Goal: Contribute content

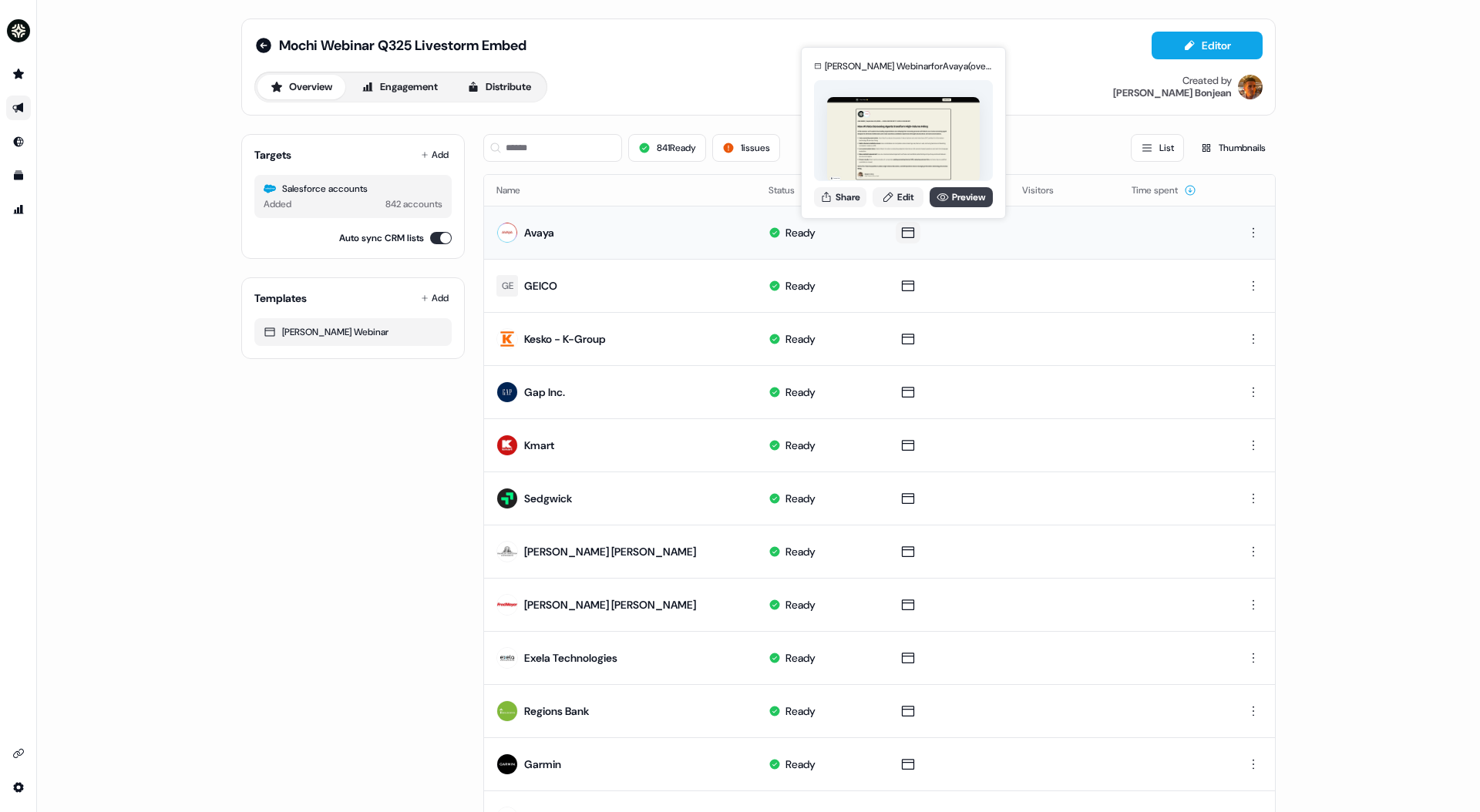
click at [955, 202] on link "Preview" at bounding box center [961, 196] width 63 height 20
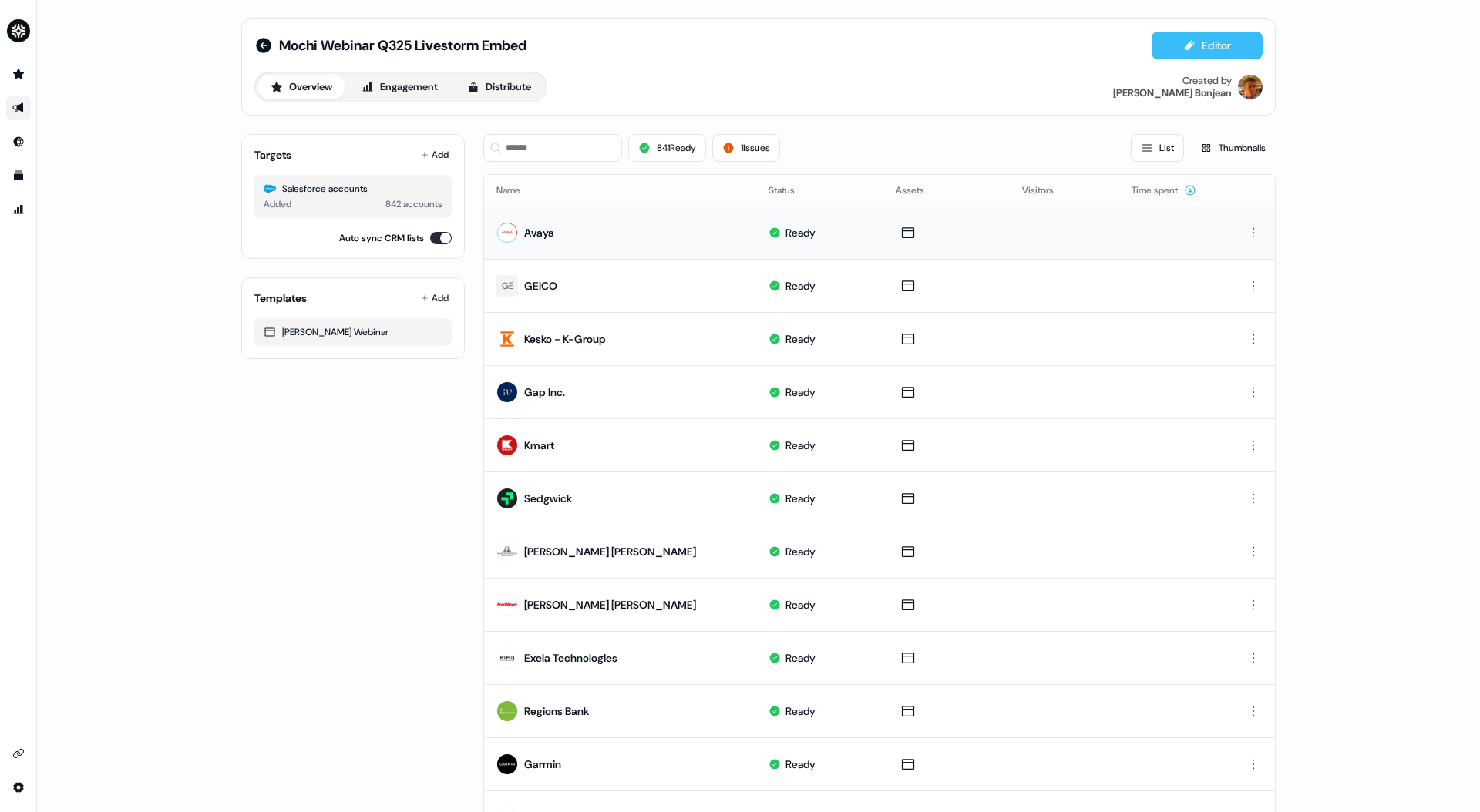
click at [1196, 45] on button "Editor" at bounding box center [1207, 46] width 111 height 28
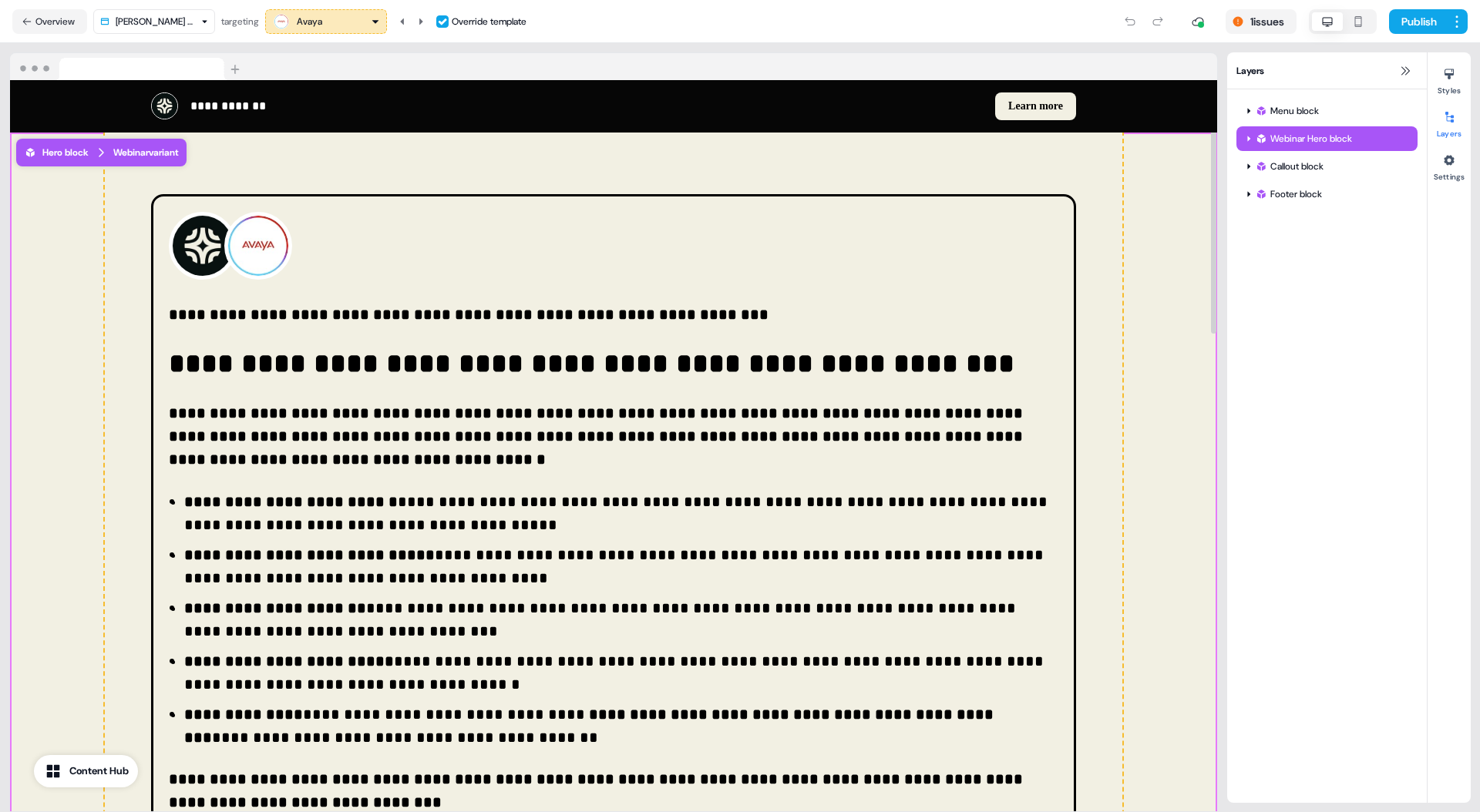
click at [1246, 139] on icon at bounding box center [1248, 139] width 8 height 8
click at [1281, 156] on div "Container" at bounding box center [1333, 164] width 132 height 15
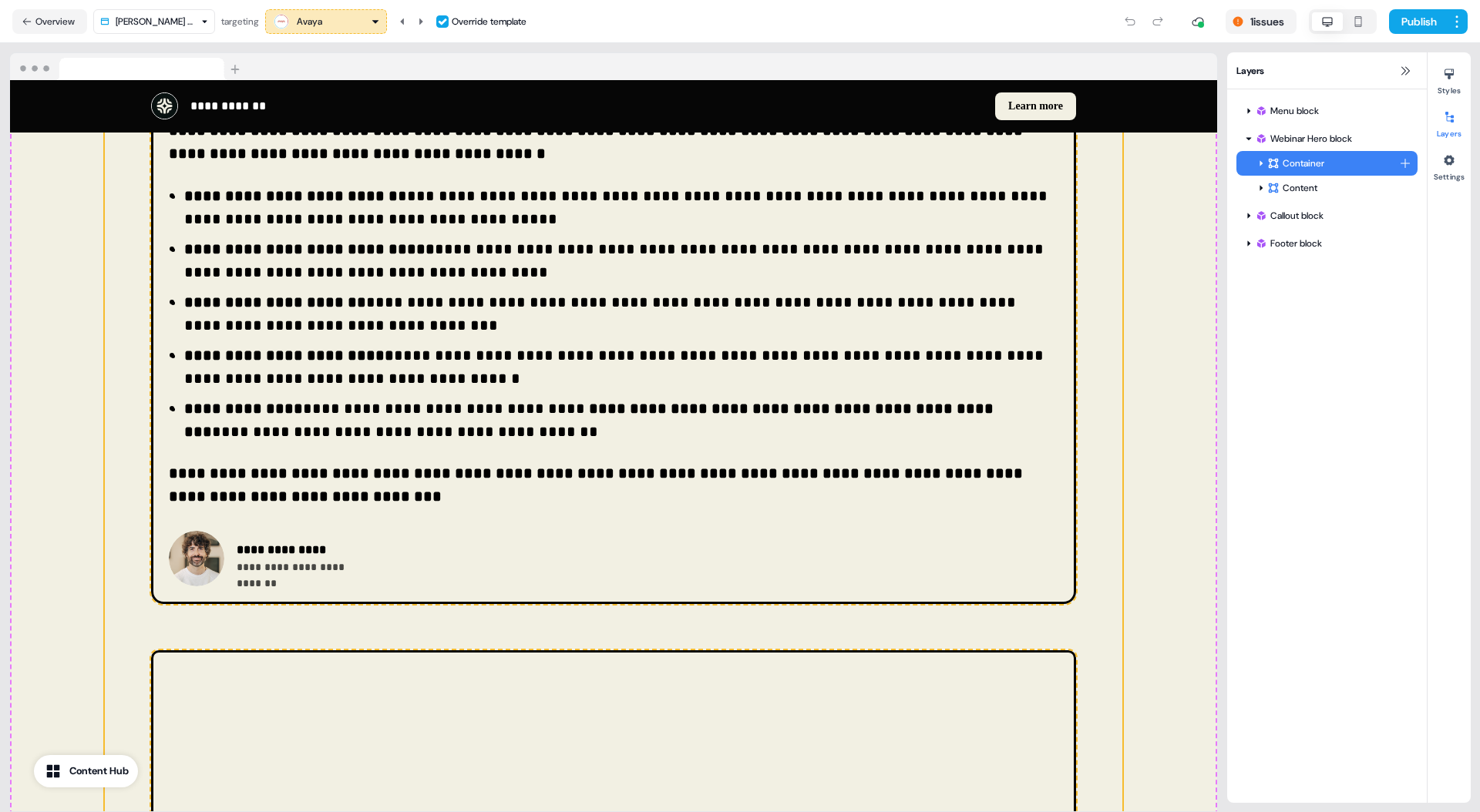
scroll to position [325, 0]
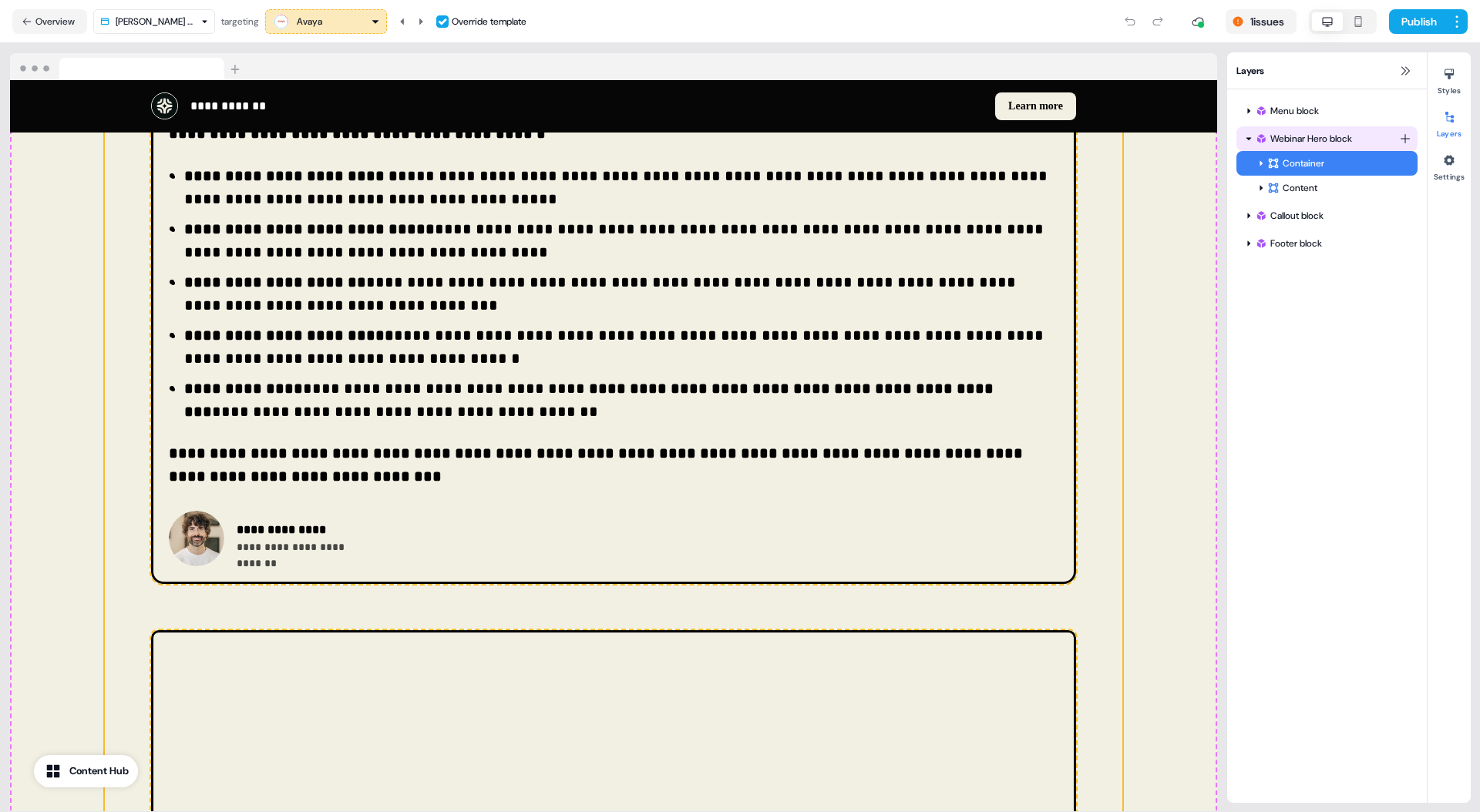
click at [1271, 142] on div "Webinar Hero block" at bounding box center [1327, 139] width 144 height 15
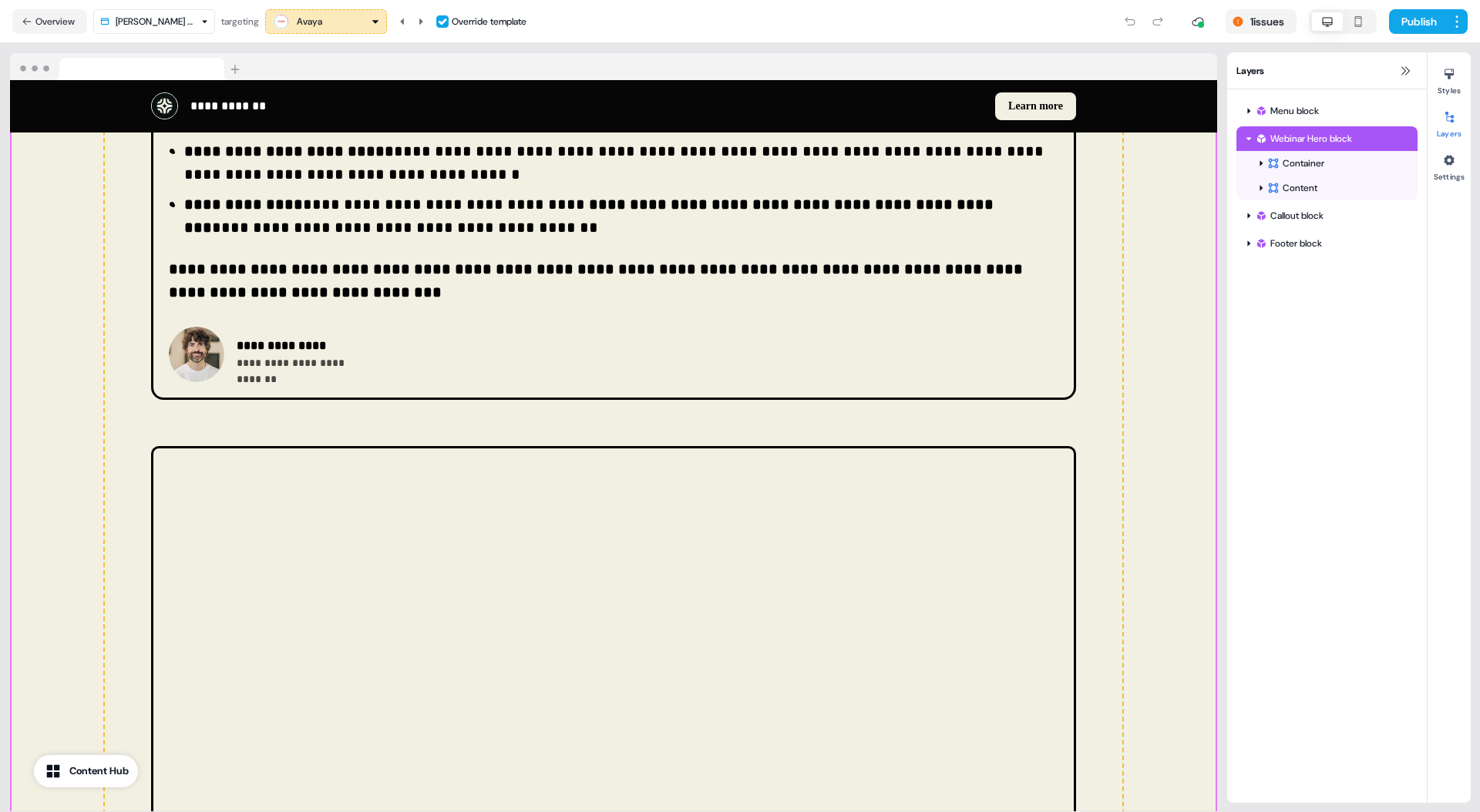
scroll to position [514, 0]
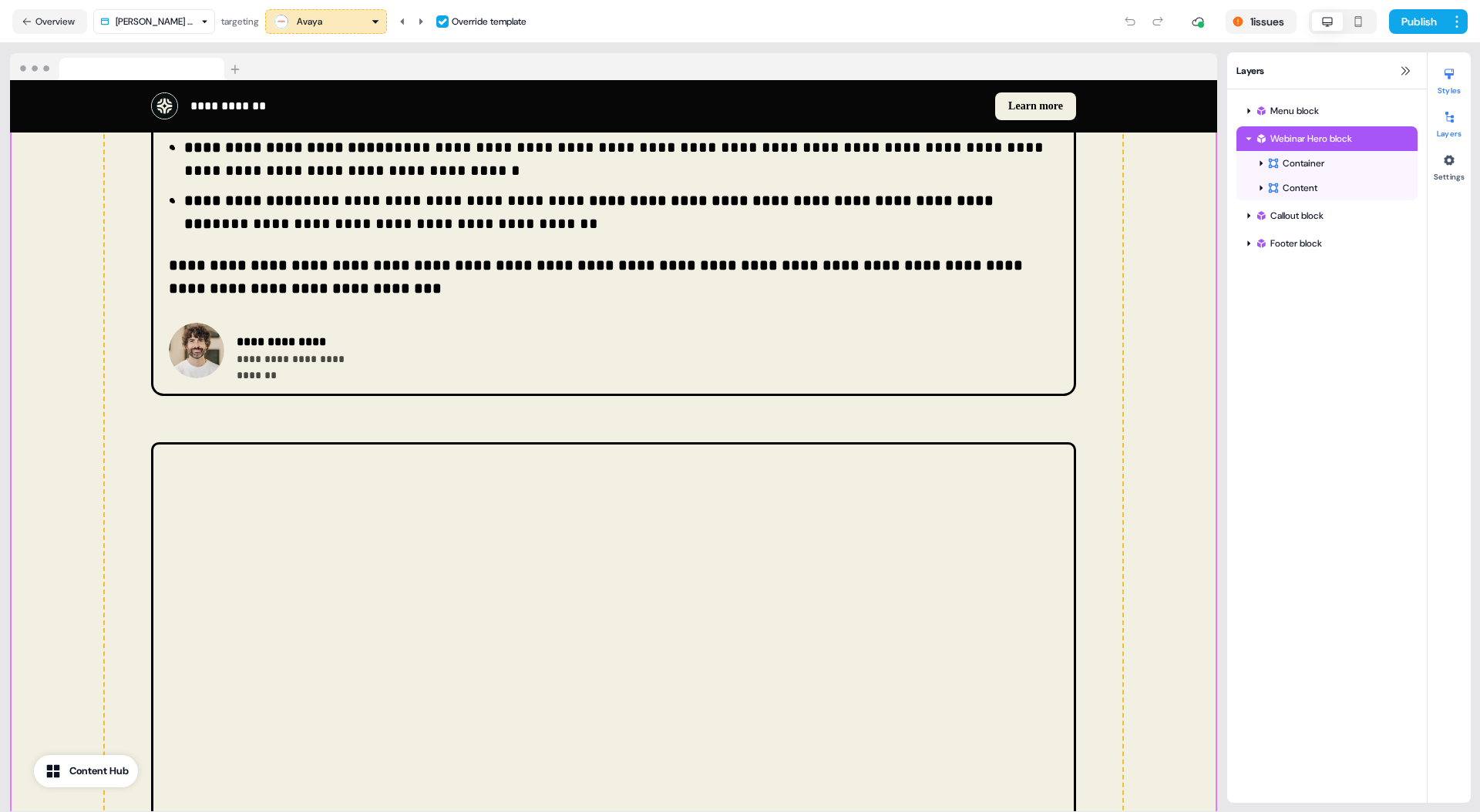
click at [1452, 71] on icon at bounding box center [1449, 74] width 12 height 12
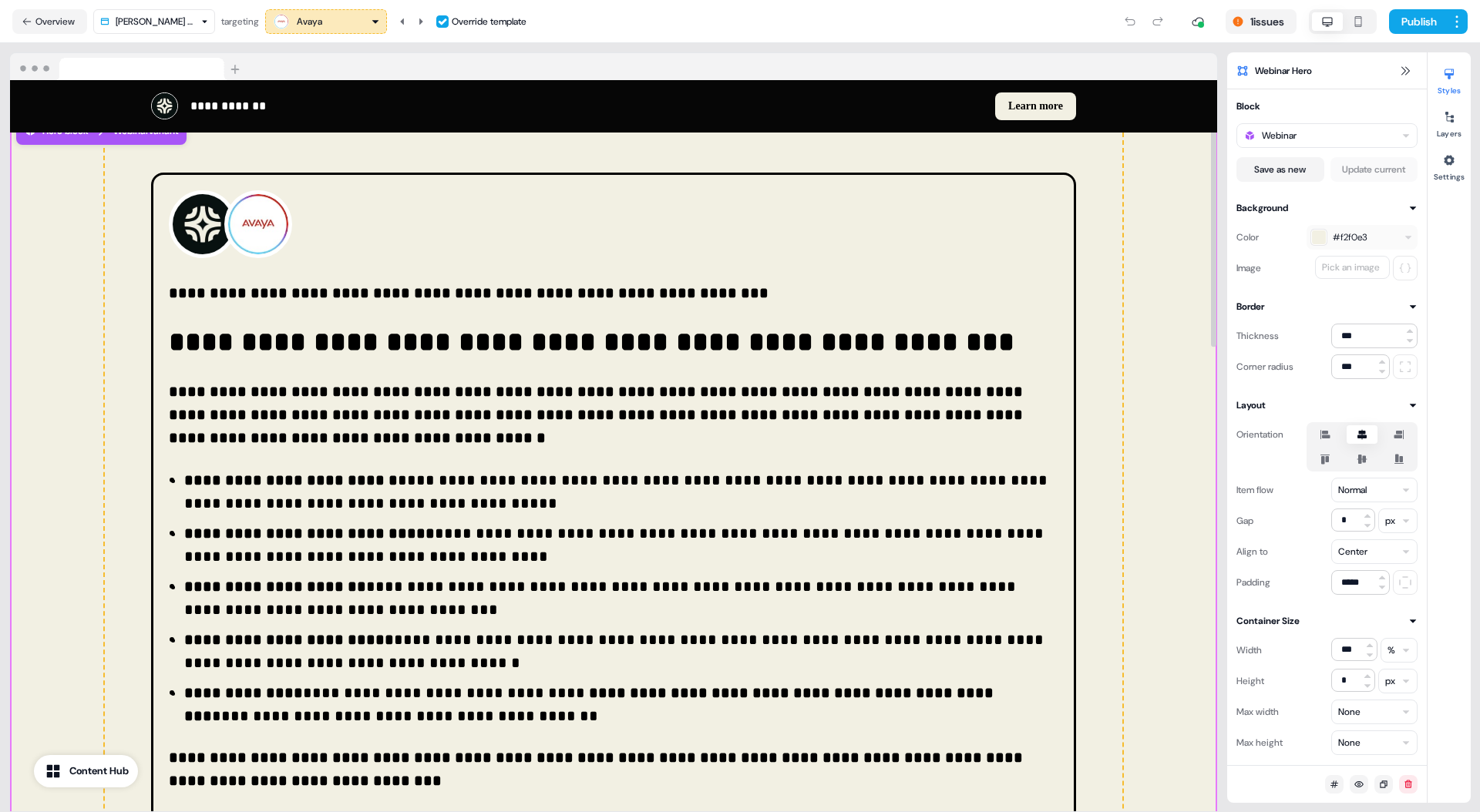
scroll to position [0, 0]
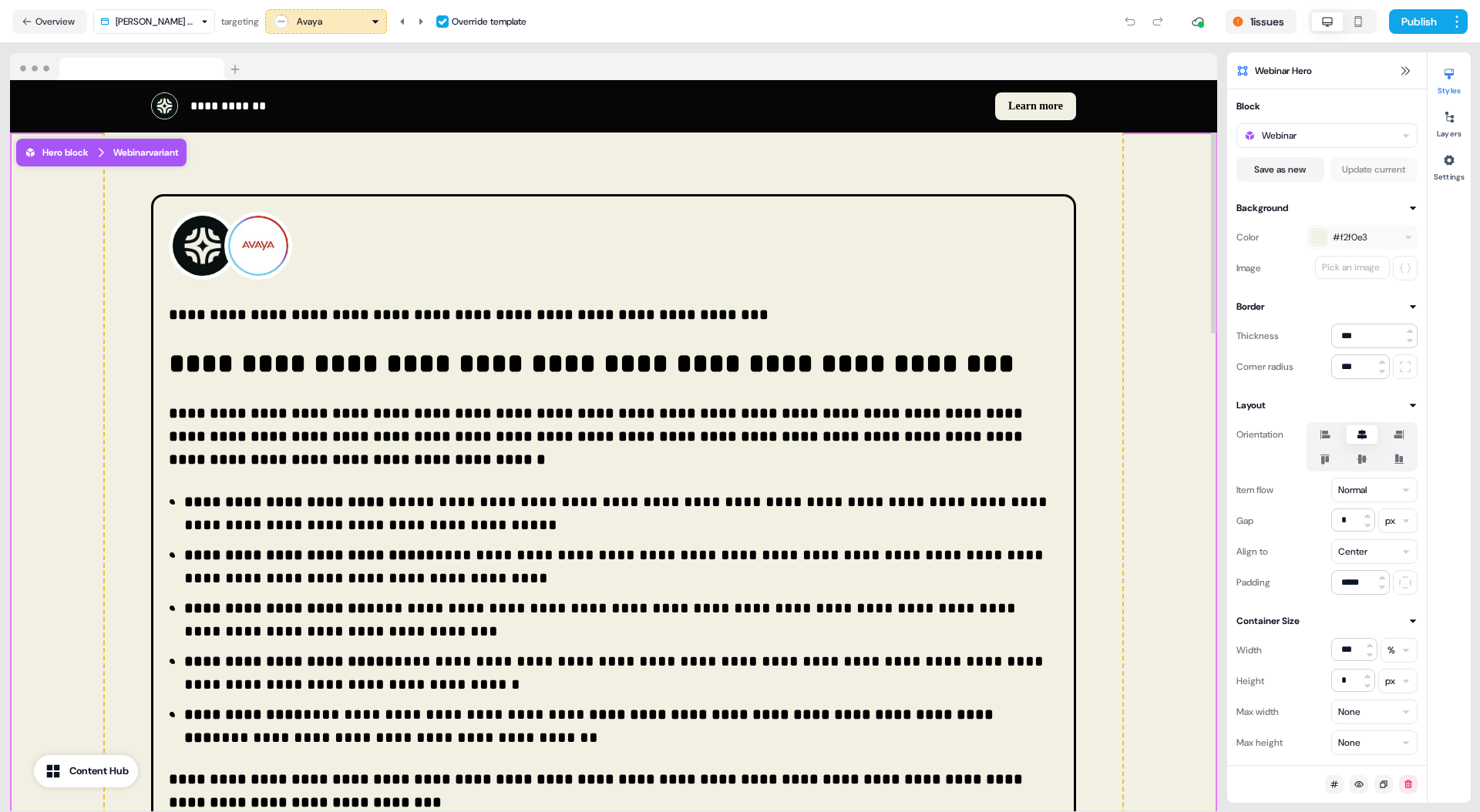
click at [1369, 264] on div "Pick an image" at bounding box center [1351, 268] width 64 height 15
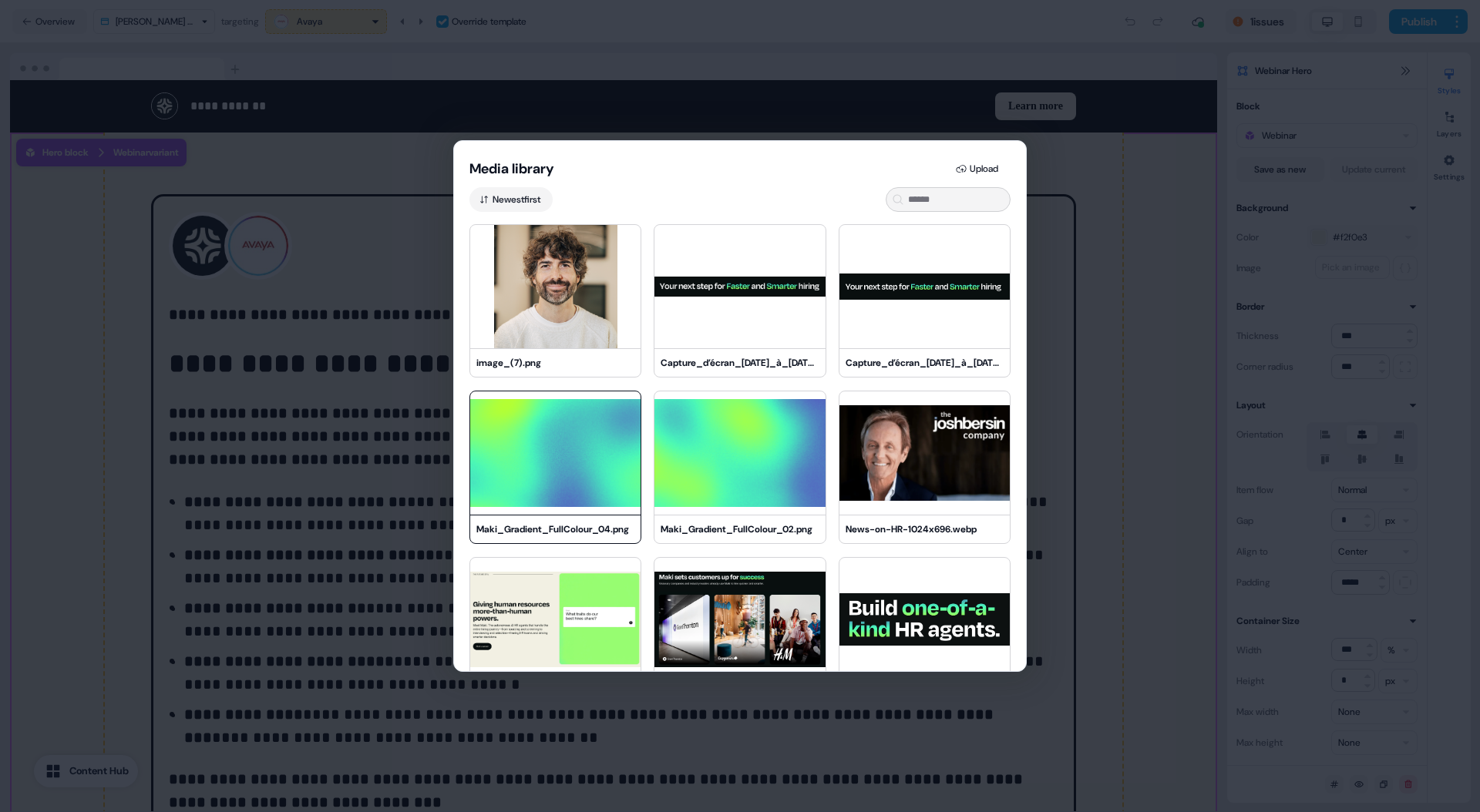
click at [560, 480] on img at bounding box center [556, 453] width 171 height 123
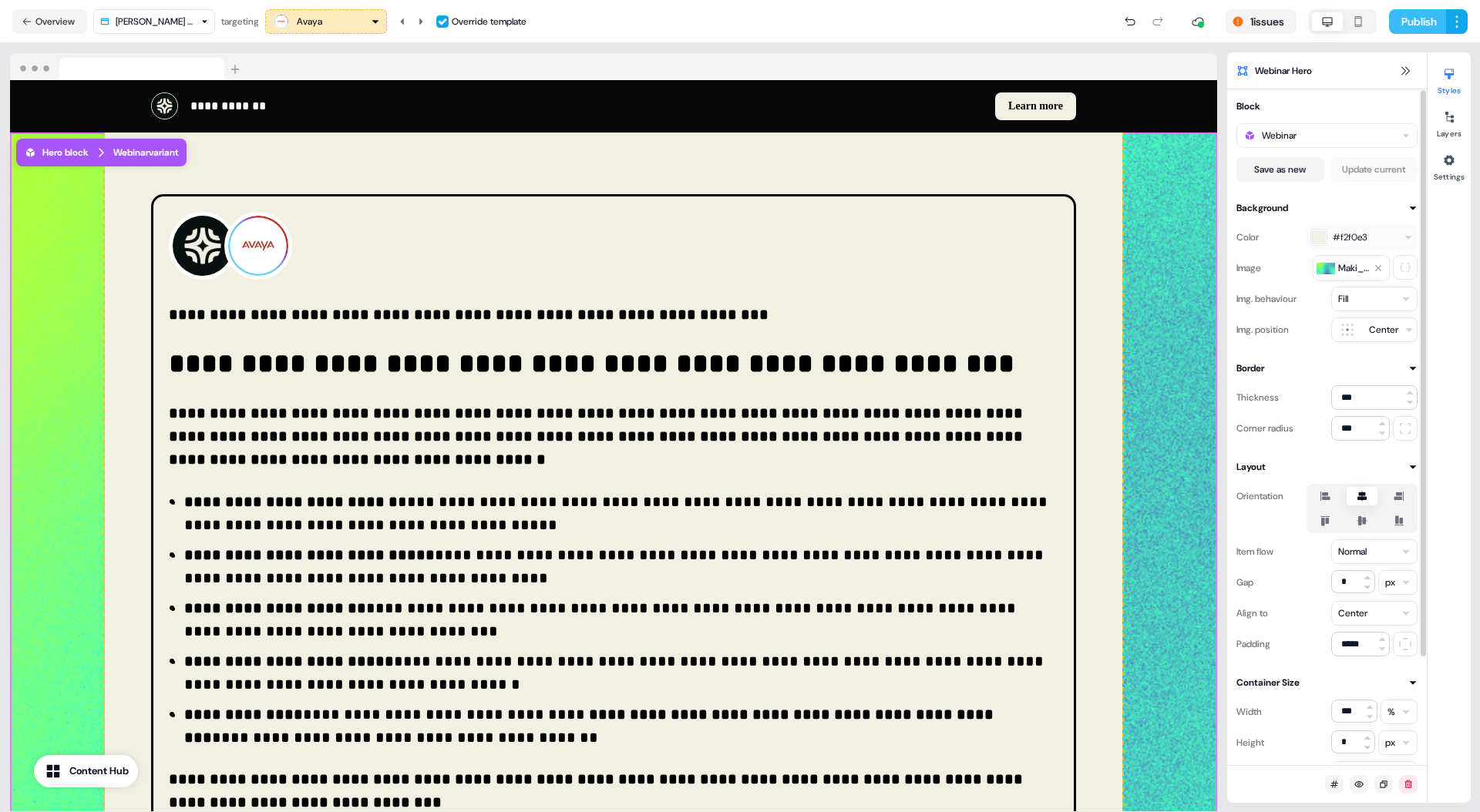
click at [1410, 18] on button "Publish" at bounding box center [1417, 22] width 57 height 25
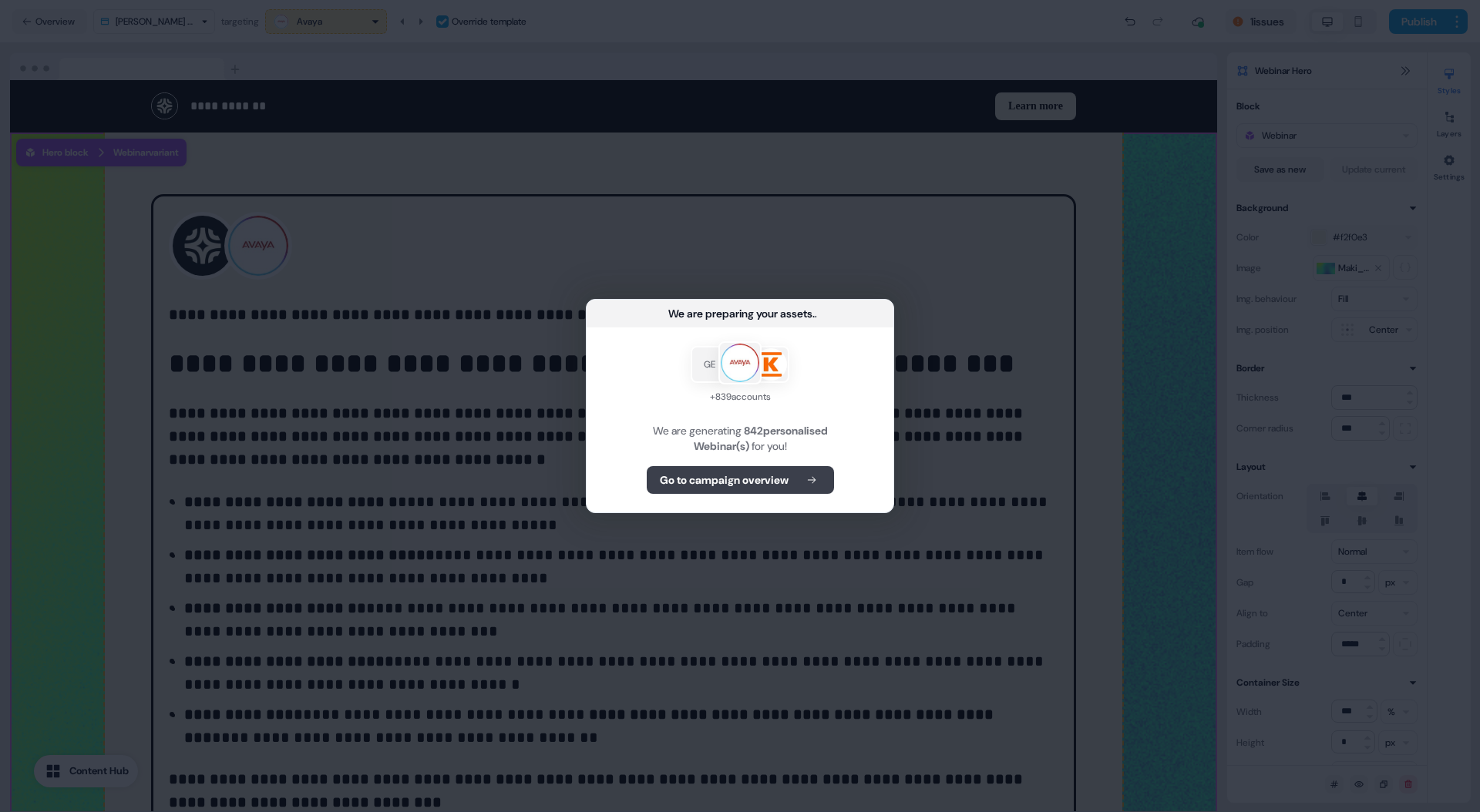
click at [771, 467] on button "Go to campaign overview" at bounding box center [740, 480] width 187 height 28
